Goal: Task Accomplishment & Management: Manage account settings

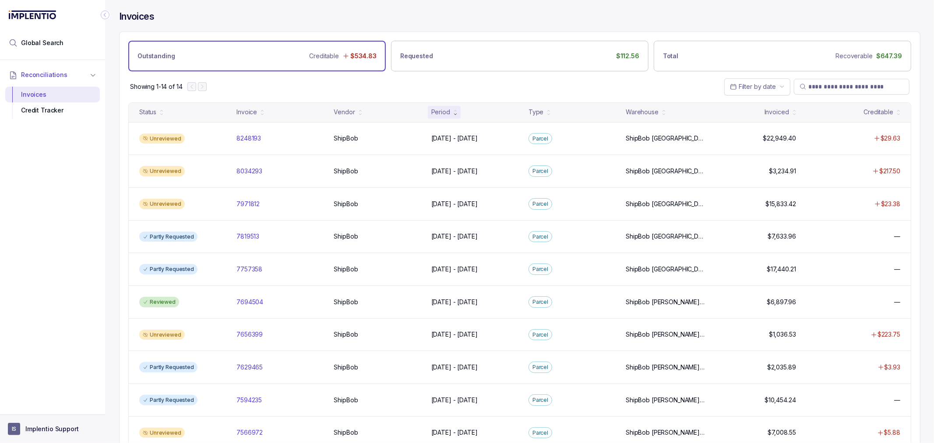
click at [39, 380] on p "Implentio Support" at bounding box center [51, 429] width 53 height 9
click at [51, 380] on p "Logout" at bounding box center [57, 410] width 73 height 9
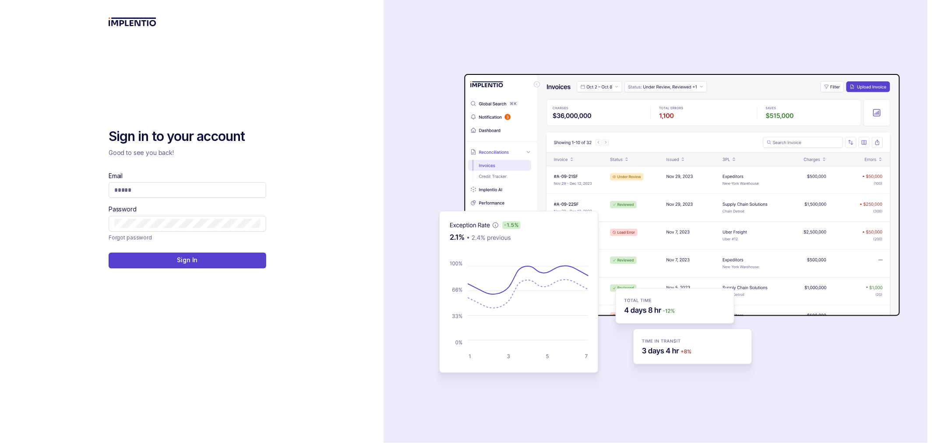
type input "**********"
